Goal: Information Seeking & Learning: Learn about a topic

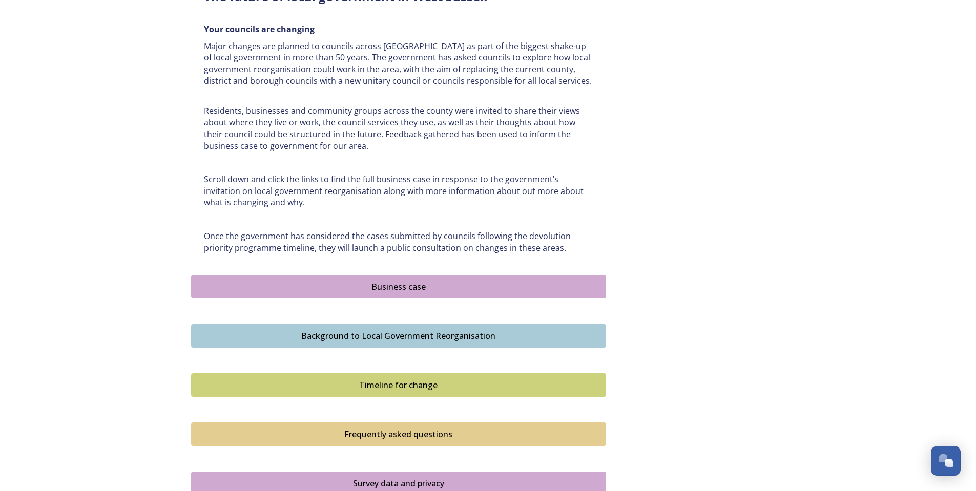
scroll to position [461, 0]
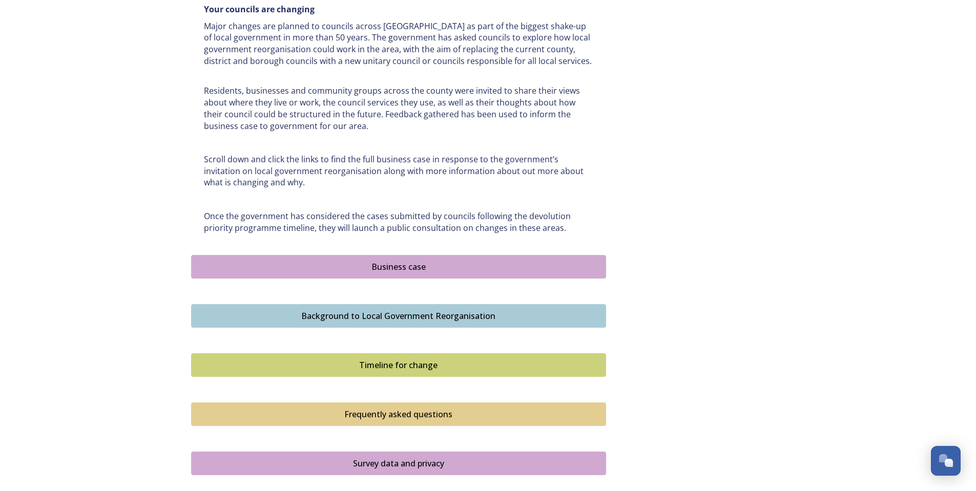
click at [365, 261] on div "Business case" at bounding box center [399, 267] width 404 height 12
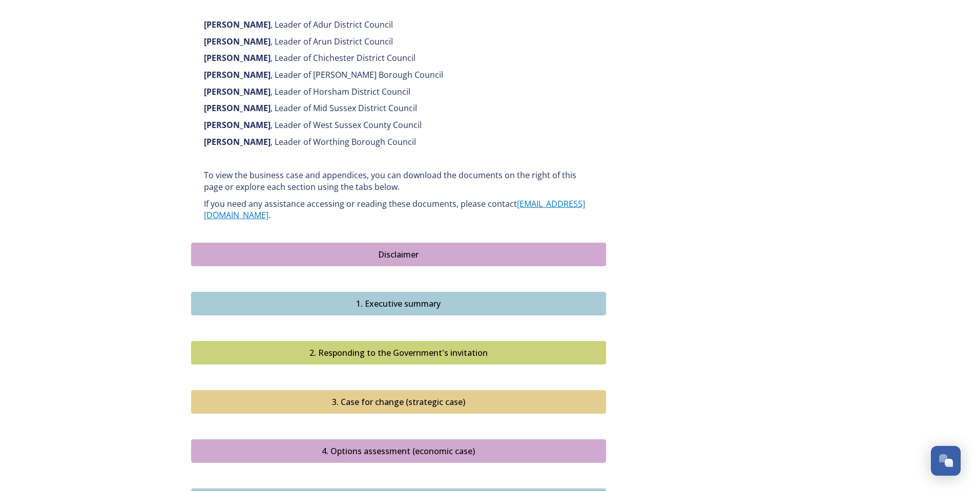
scroll to position [717, 0]
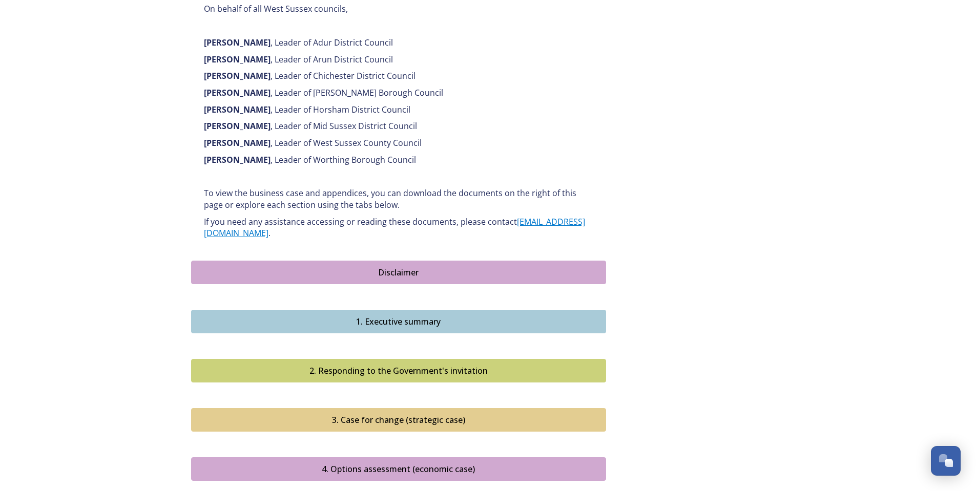
click at [387, 266] on div "Disclaimer" at bounding box center [399, 272] width 404 height 12
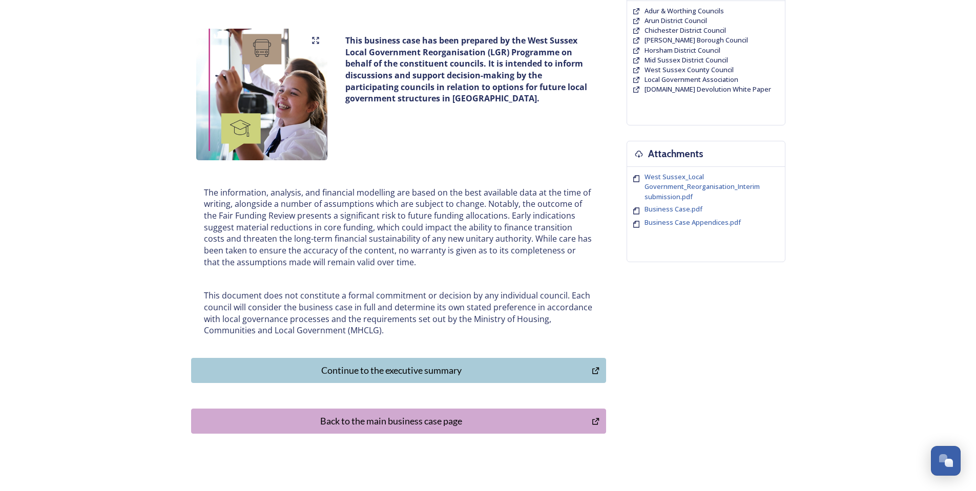
scroll to position [164, 0]
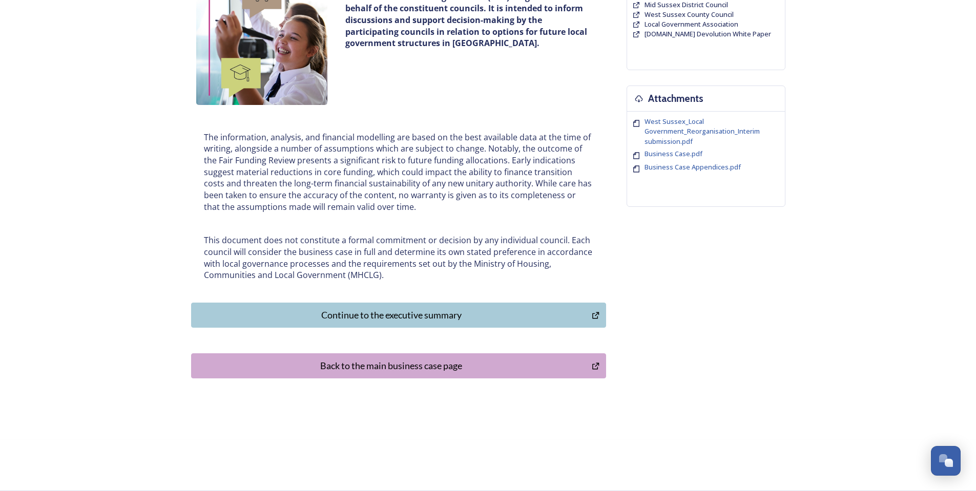
click at [423, 318] on div "Continue to the executive summary" at bounding box center [392, 315] width 390 height 14
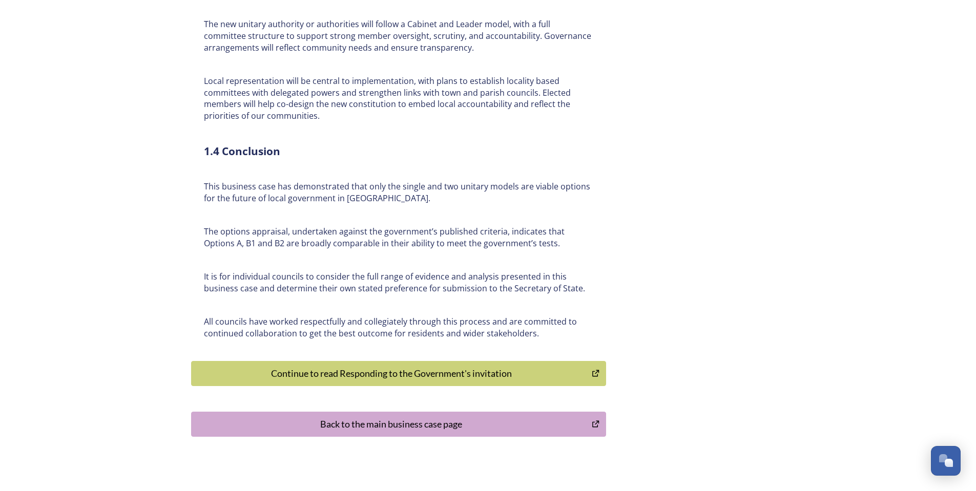
scroll to position [2305, 0]
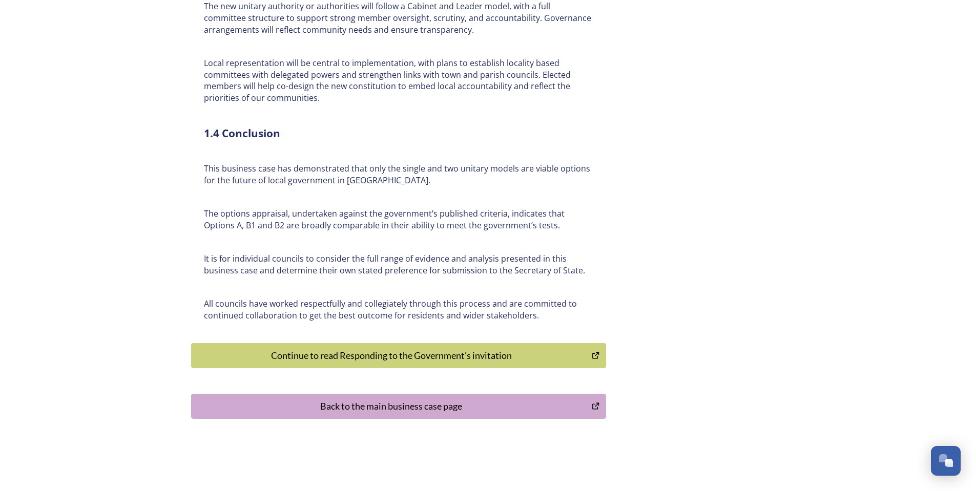
click at [485, 349] on div "Continue to read Responding to the Government's invitation" at bounding box center [392, 356] width 390 height 14
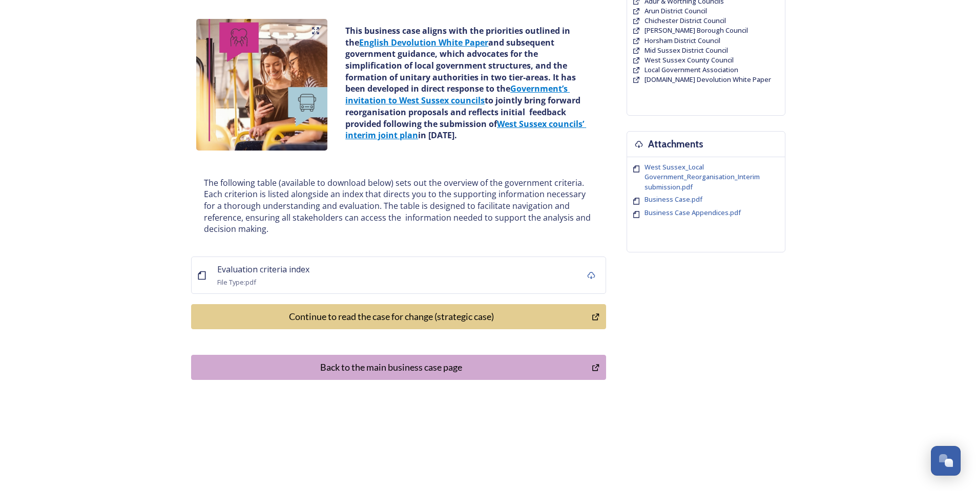
scroll to position [120, 0]
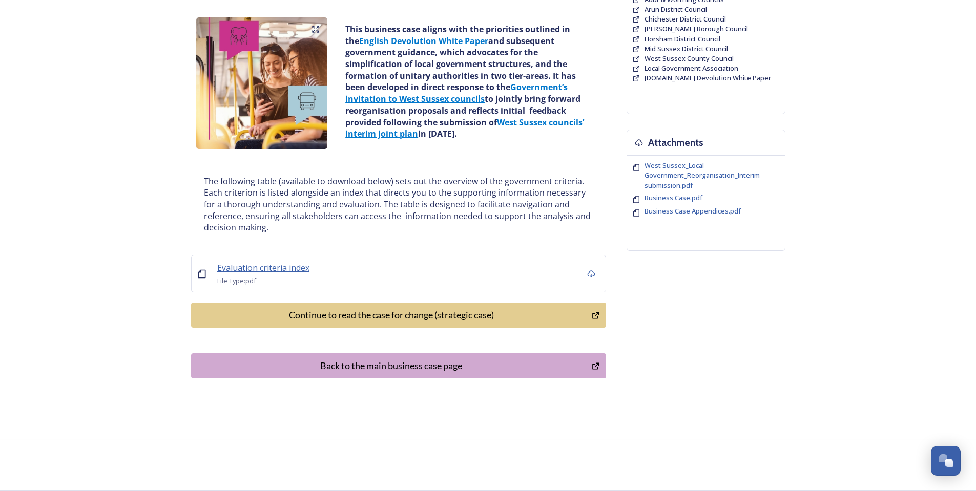
click at [257, 271] on span "Evaluation criteria index" at bounding box center [263, 267] width 92 height 11
click at [385, 317] on div "Continue to read the case for change (strategic case)" at bounding box center [392, 315] width 390 height 14
